Goal: Navigation & Orientation: Find specific page/section

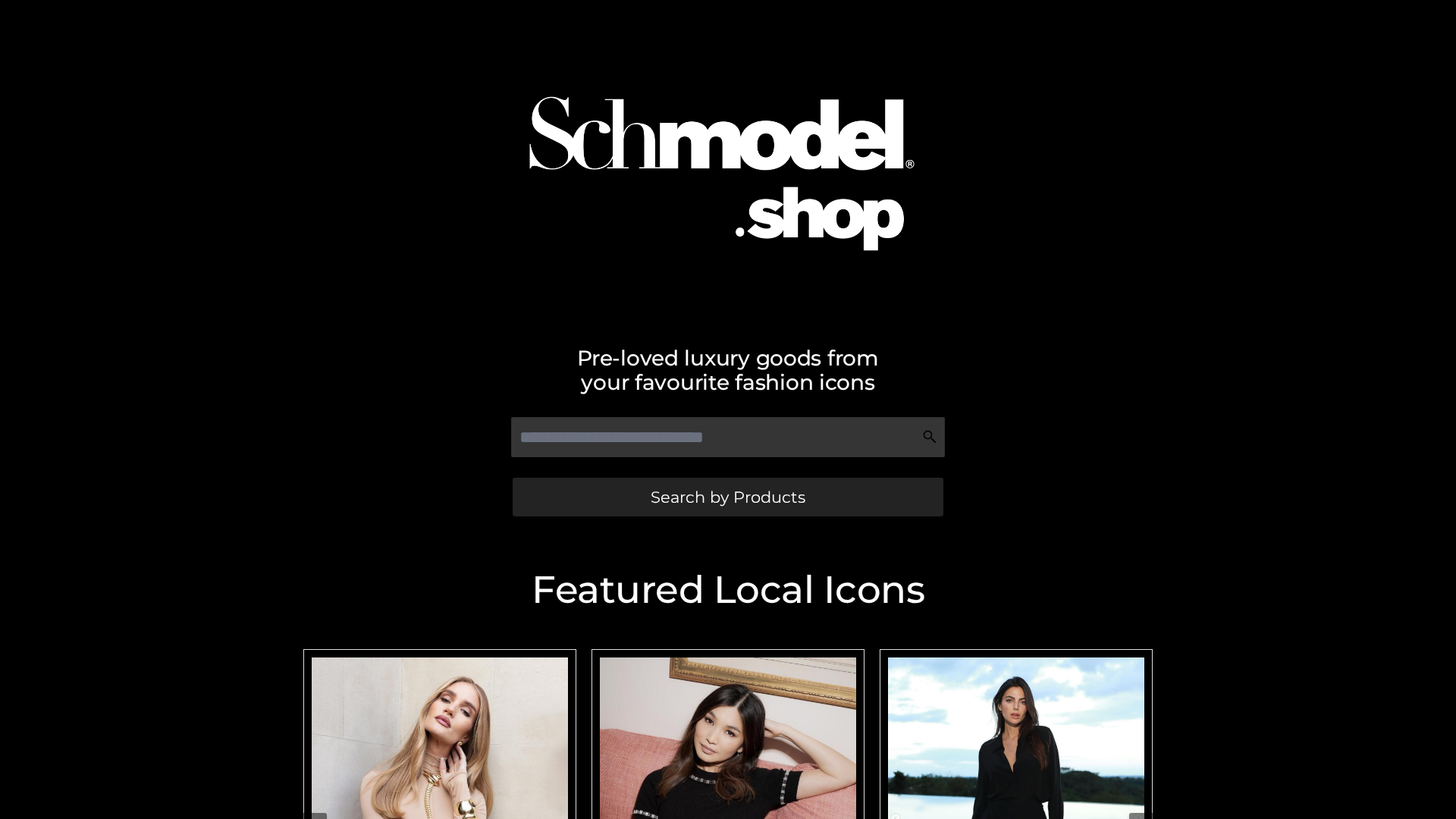
click at [728, 496] on span "Search by Products" at bounding box center [728, 497] width 155 height 16
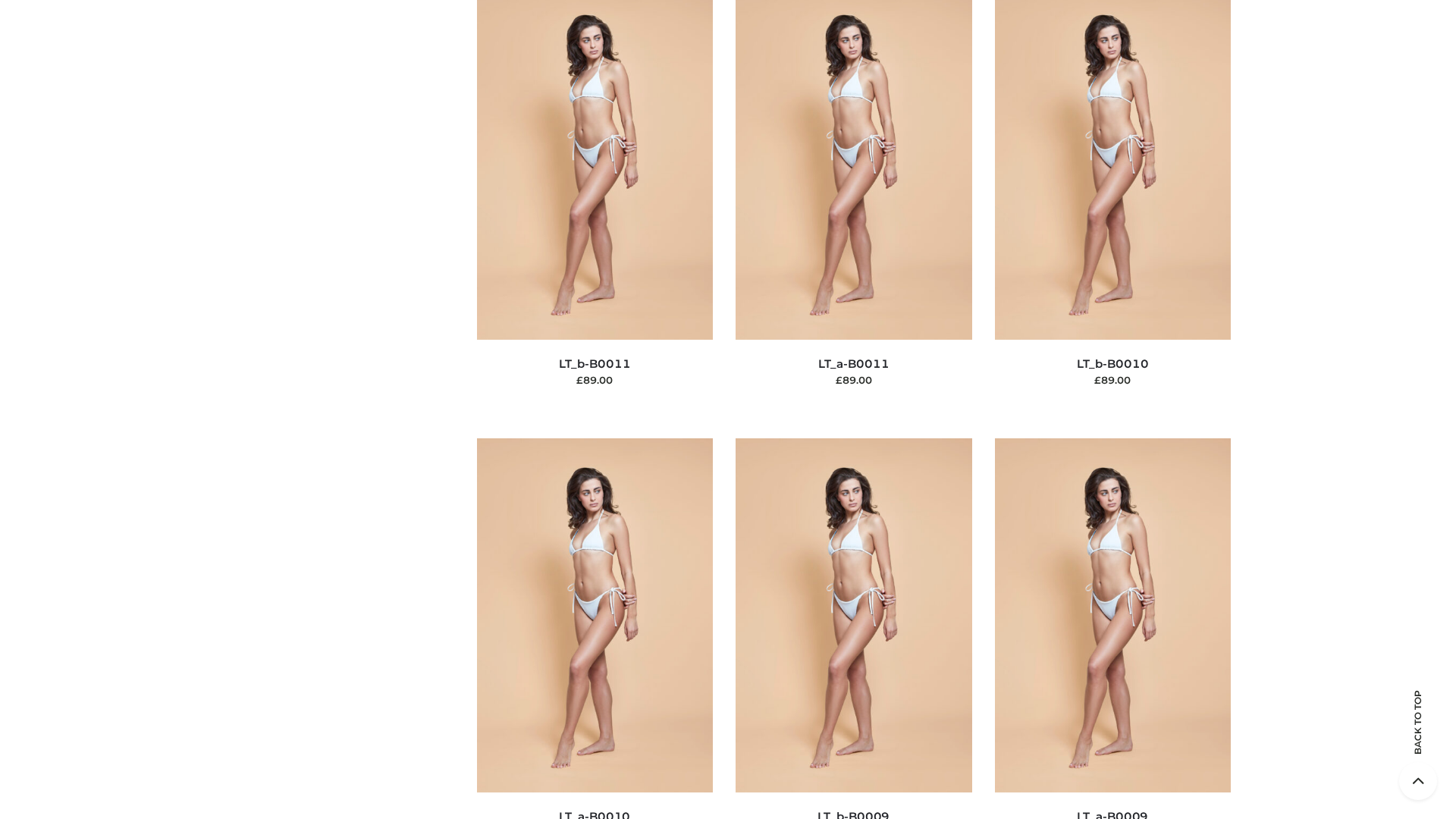
scroll to position [6809, 0]
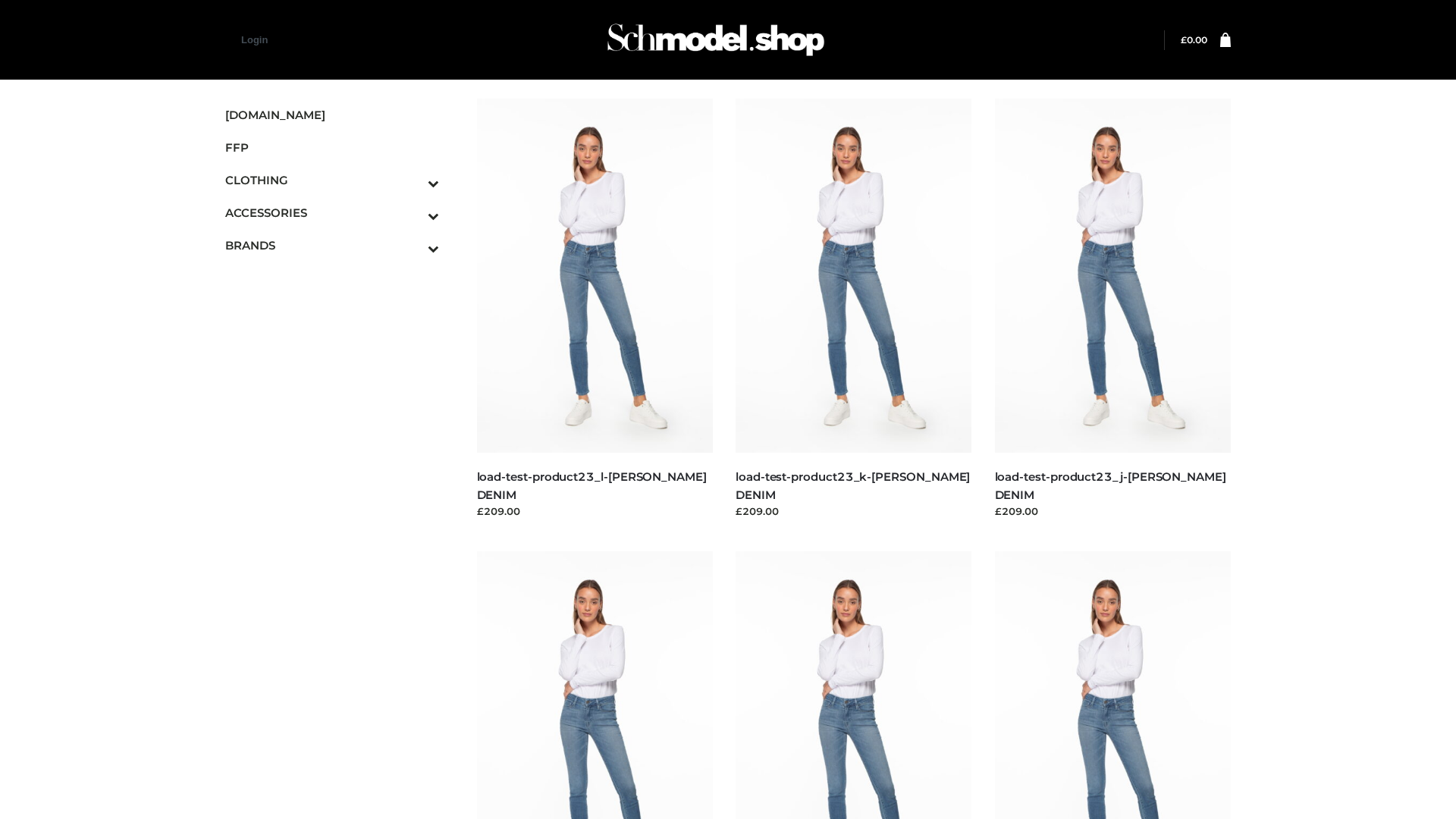
scroll to position [1329, 0]
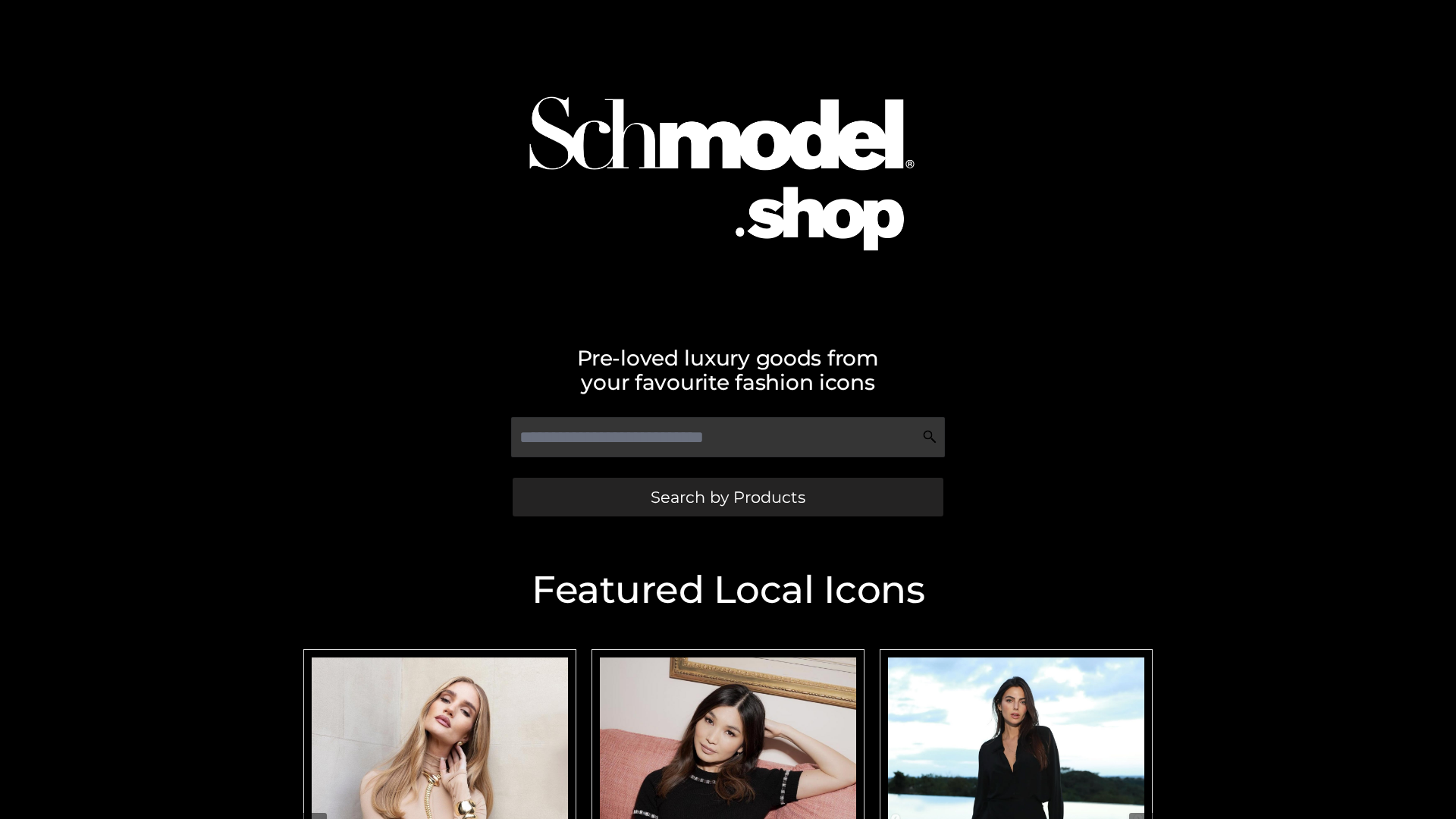
click at [728, 496] on span "Search by Products" at bounding box center [728, 497] width 155 height 16
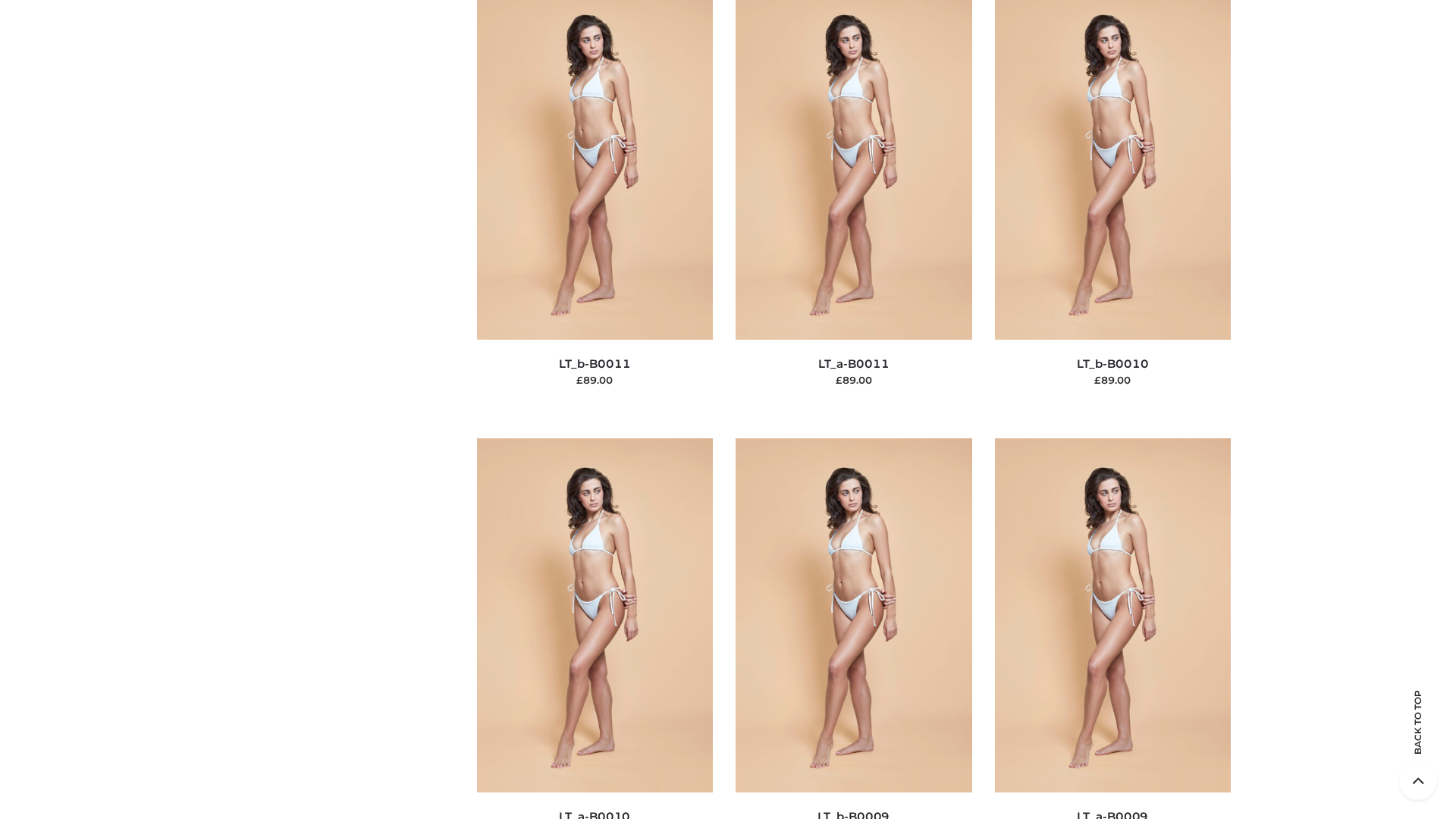
scroll to position [6809, 0]
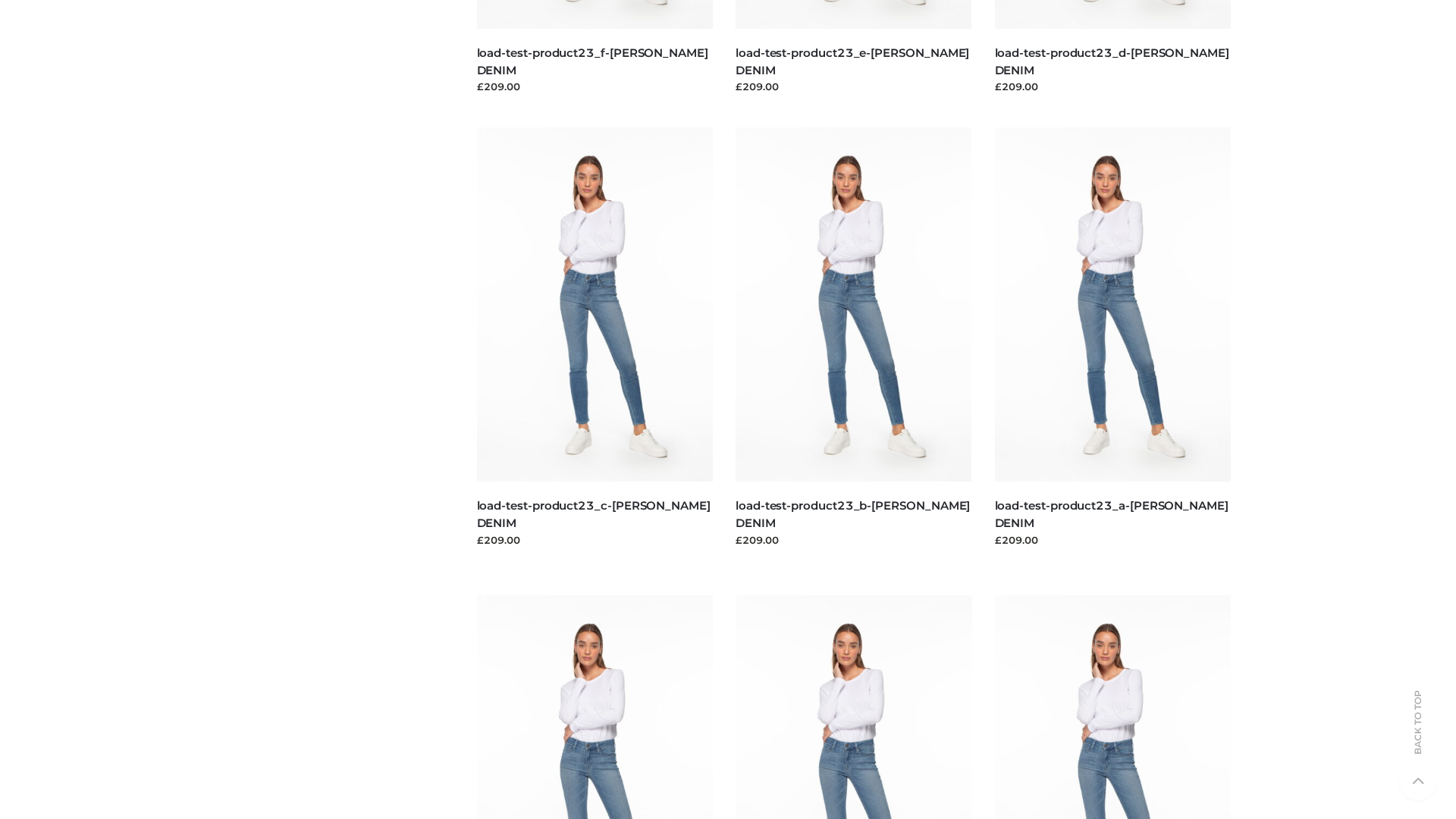
scroll to position [1329, 0]
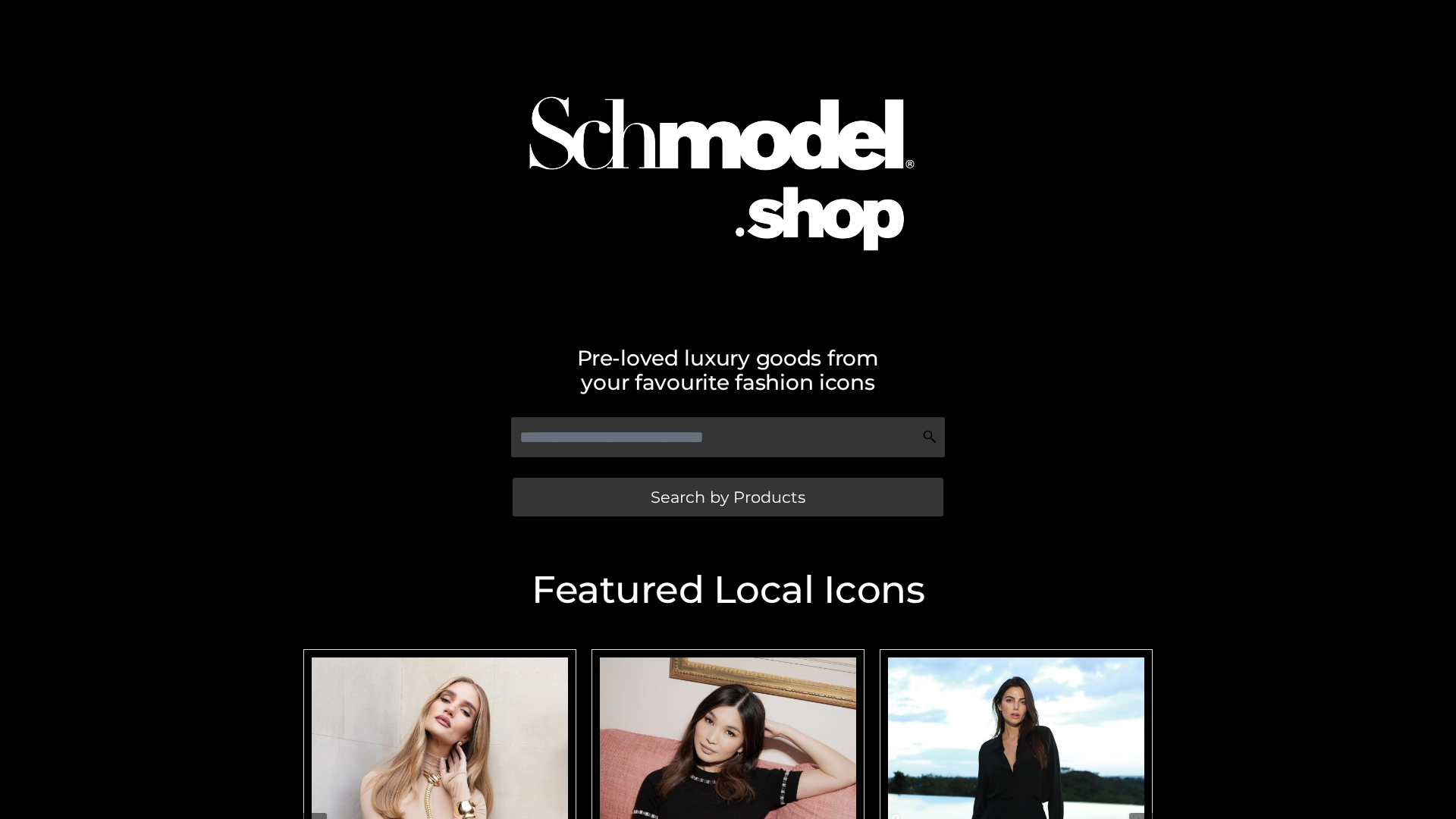
click at [728, 496] on span "Search by Products" at bounding box center [728, 497] width 155 height 16
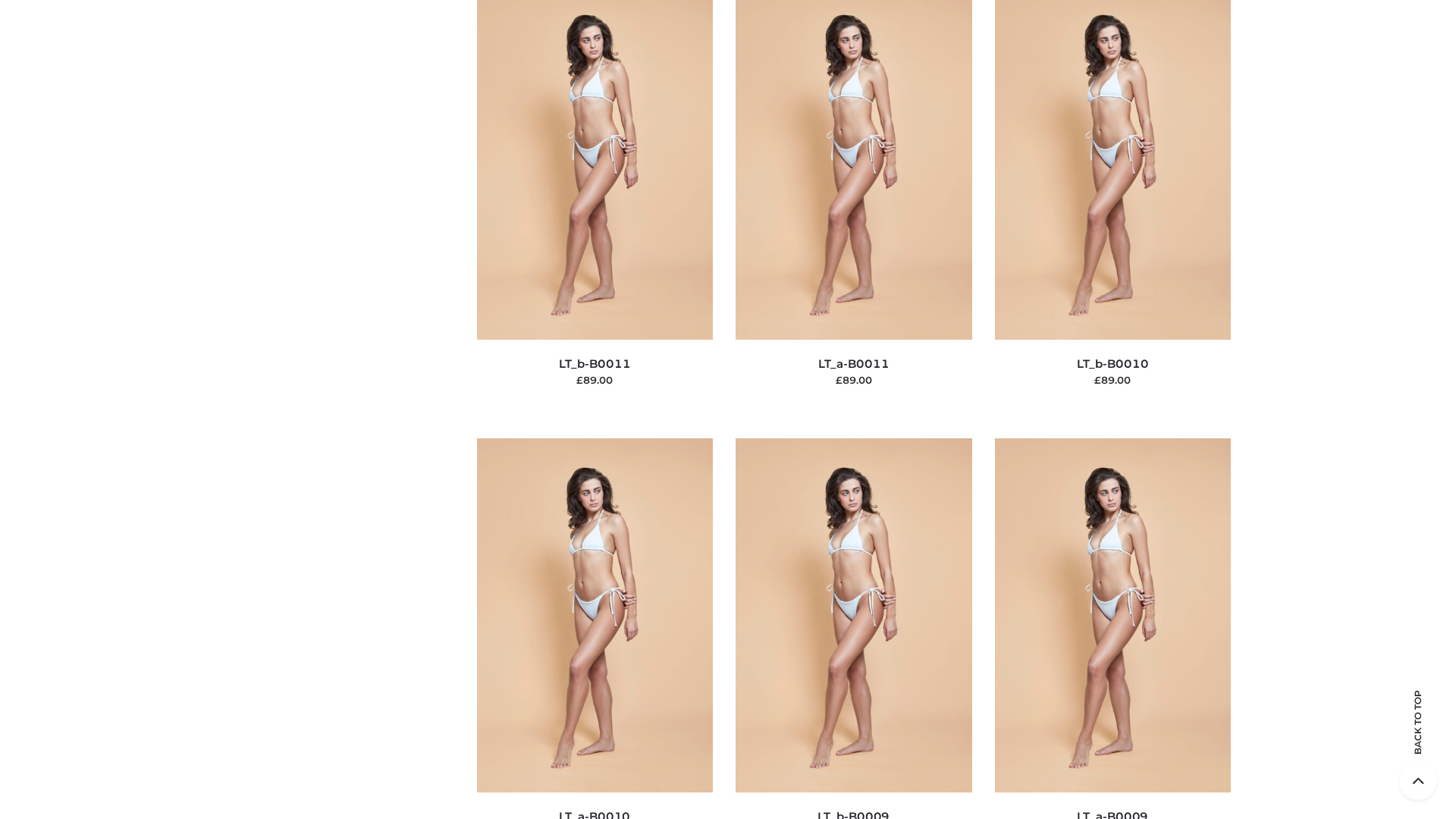
scroll to position [6809, 0]
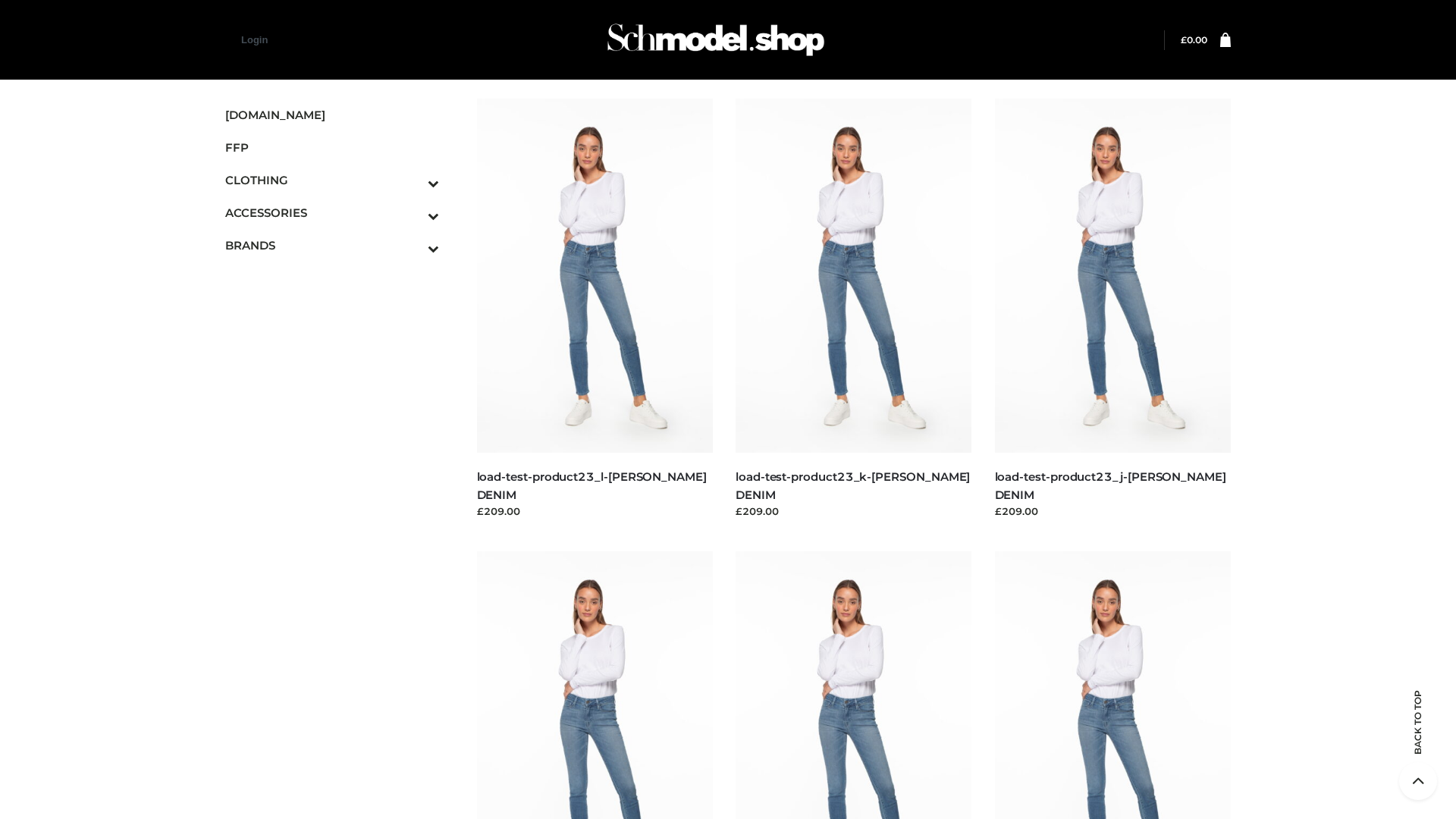
scroll to position [1329, 0]
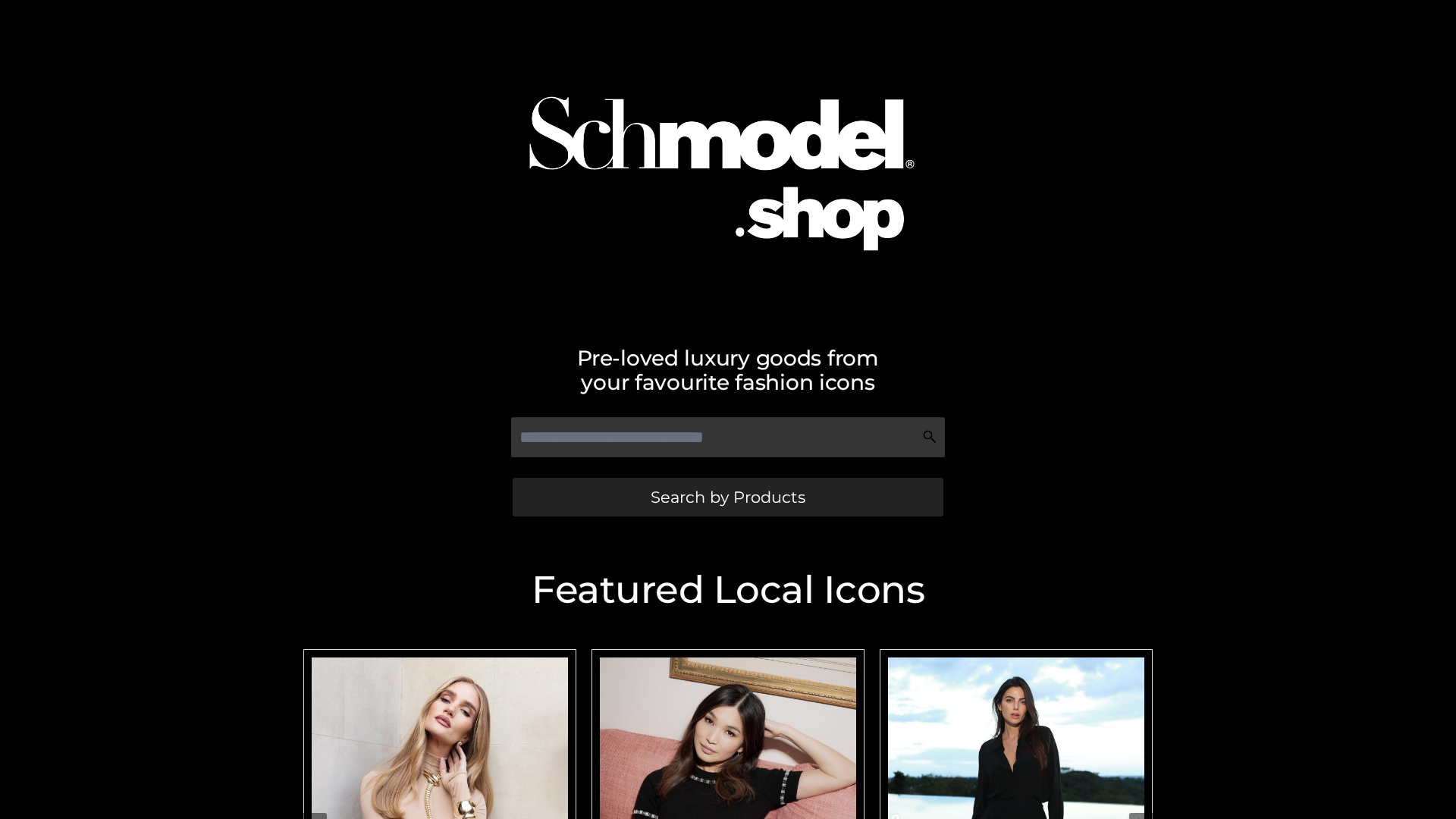
click at [728, 496] on span "Search by Products" at bounding box center [728, 497] width 155 height 16
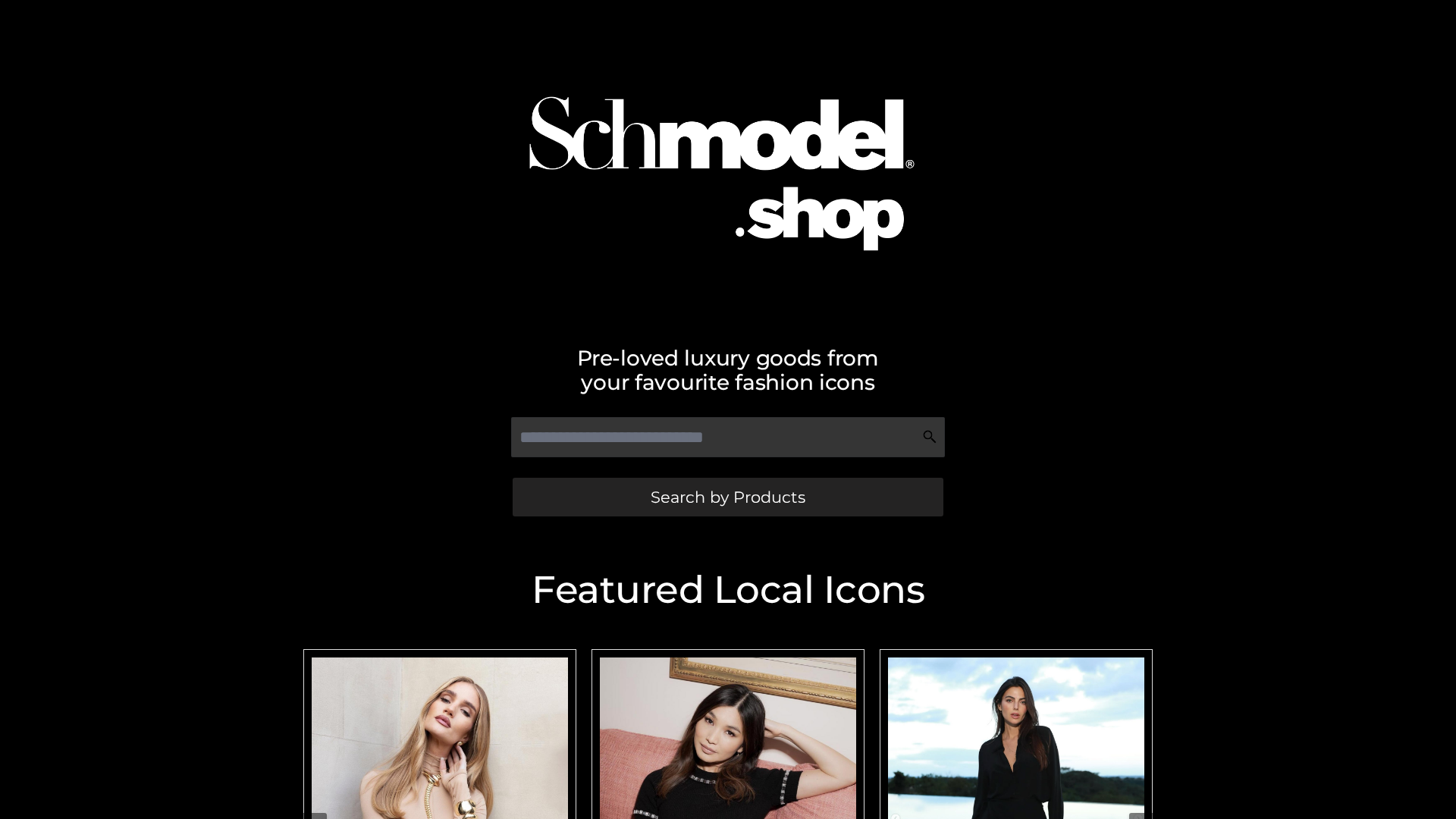
click at [728, 496] on span "Search by Products" at bounding box center [728, 497] width 155 height 16
